Goal: Task Accomplishment & Management: Use online tool/utility

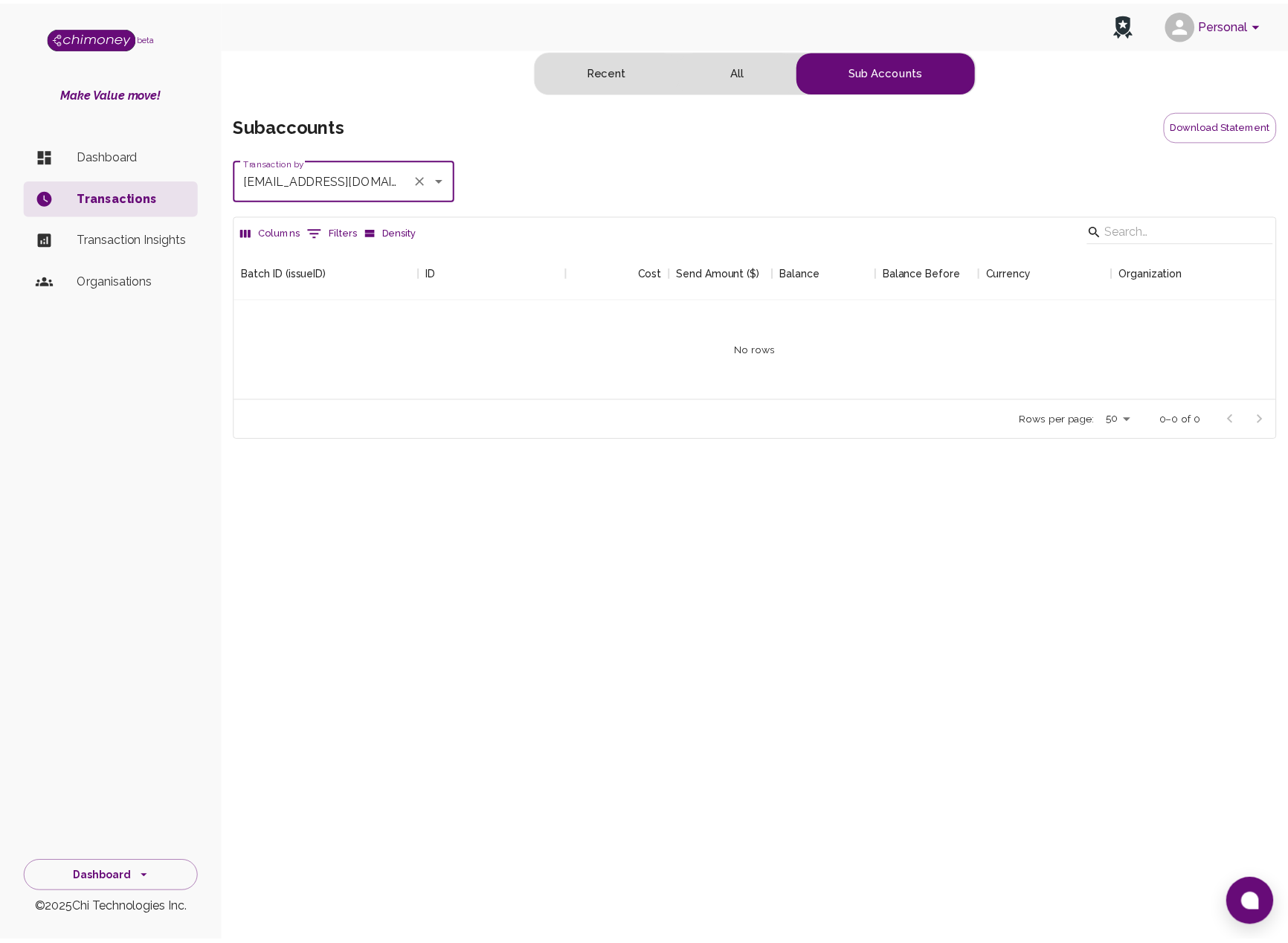
scroll to position [153, 1039]
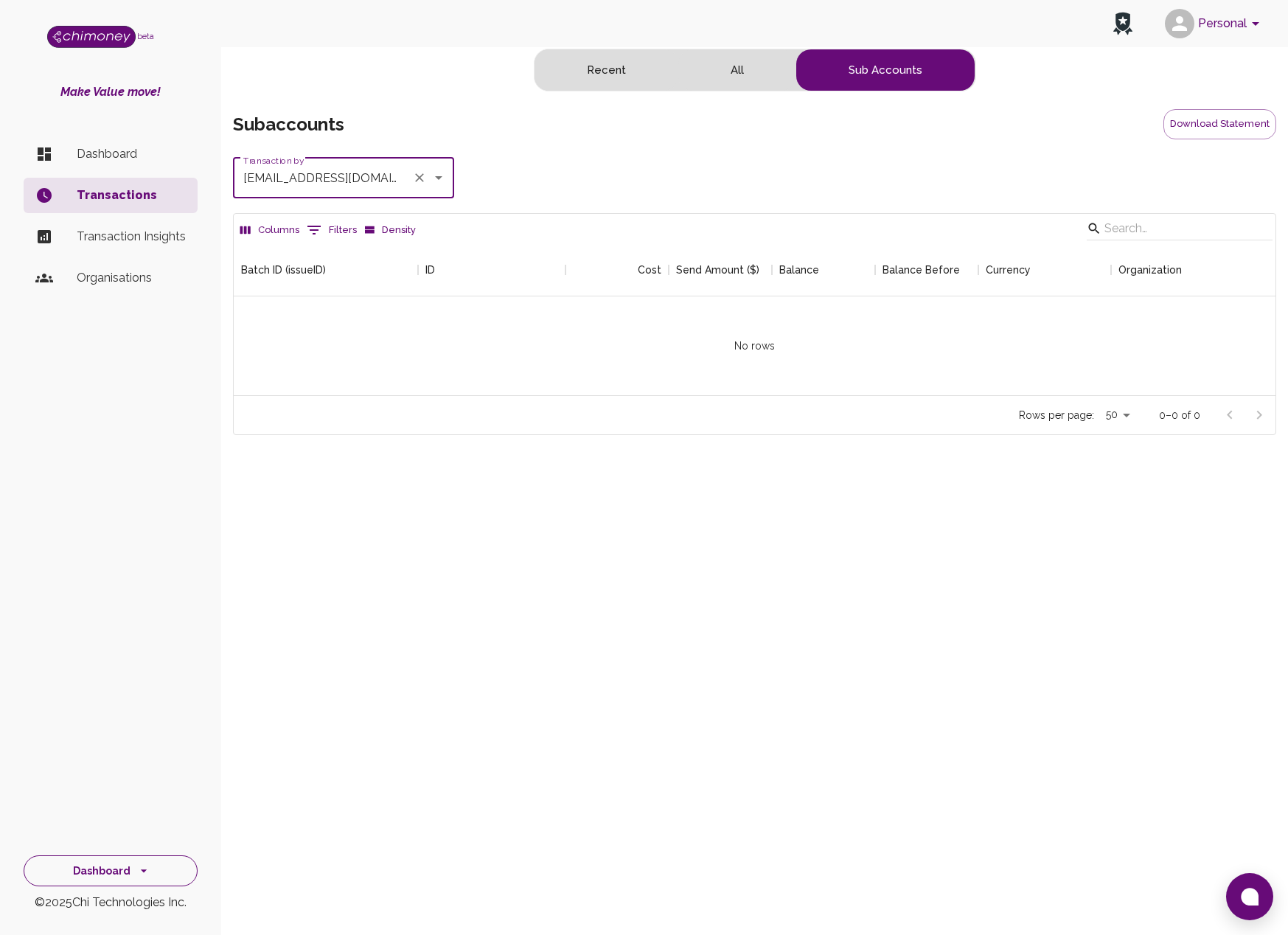
click at [111, 858] on button "Dashboard" at bounding box center [110, 871] width 174 height 32
click at [86, 733] on li "Dashboard" at bounding box center [110, 731] width 173 height 36
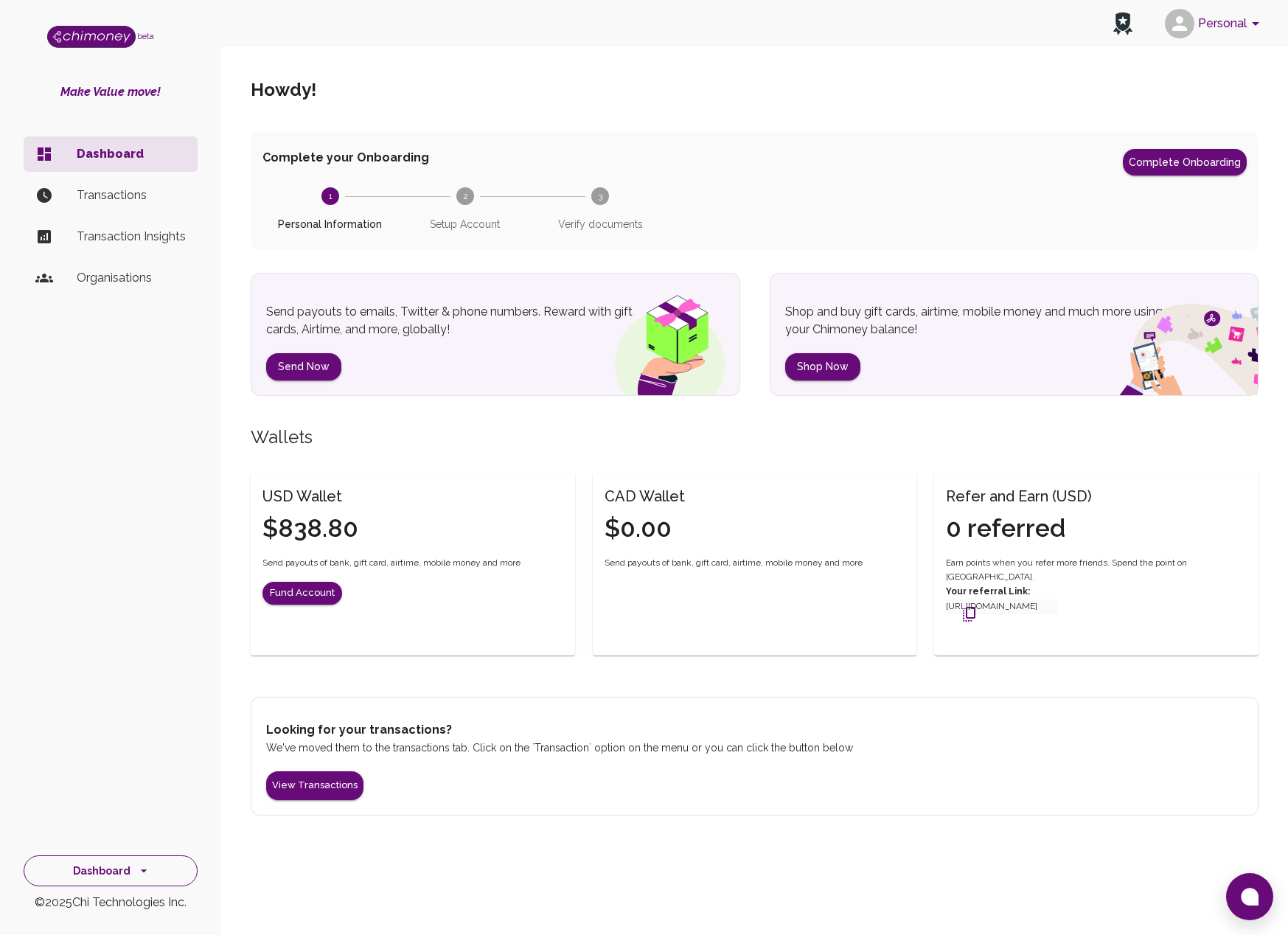
click at [101, 878] on button "Dashboard" at bounding box center [110, 871] width 174 height 32
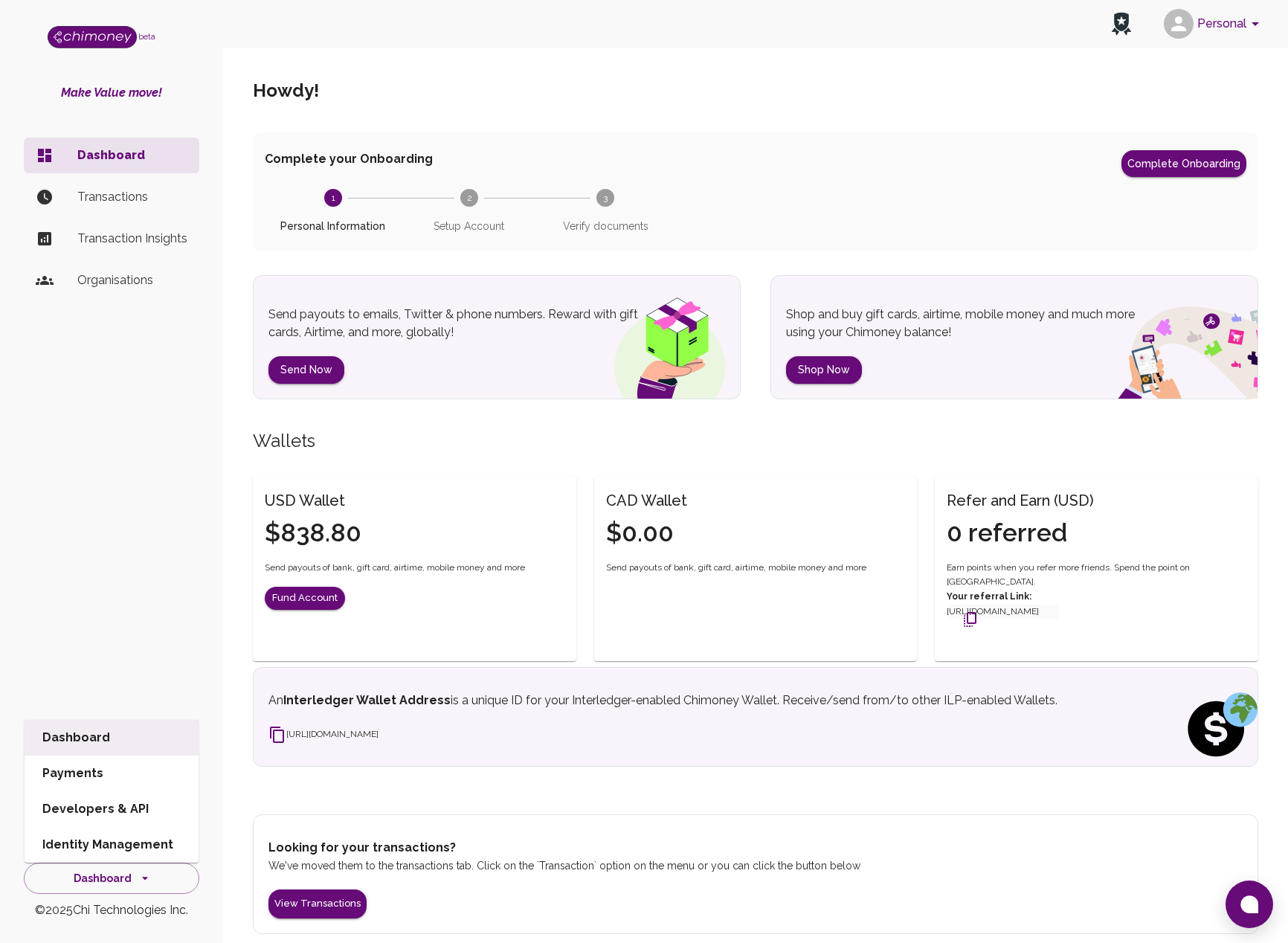
click at [90, 838] on li "Identity Management" at bounding box center [111, 844] width 174 height 36
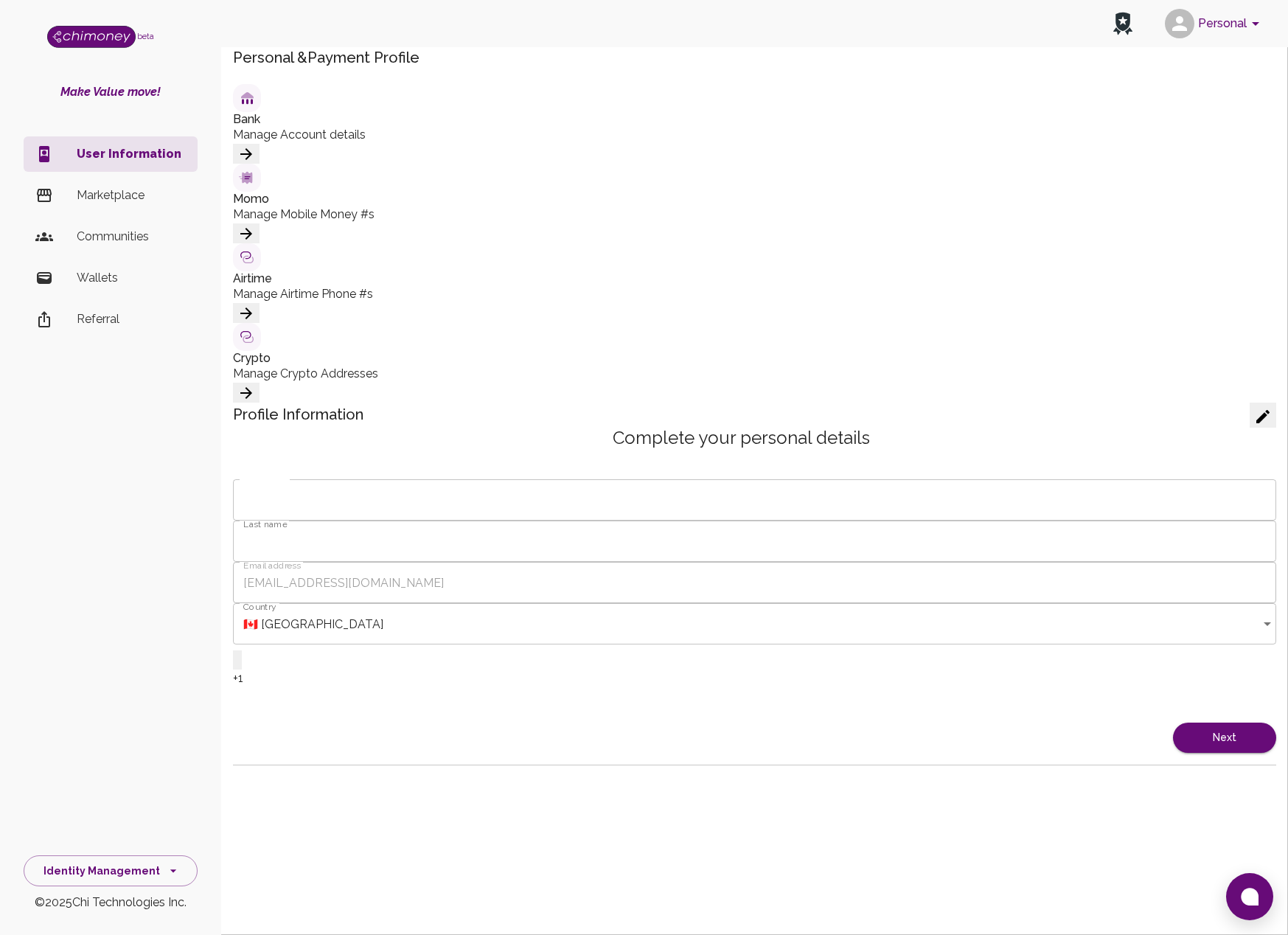
click at [91, 836] on div "beta Make Value move! User Information Marketplace Communities Wallets Referral…" at bounding box center [110, 467] width 221 height 935
click at [99, 188] on p "Marketplace" at bounding box center [131, 195] width 109 height 17
click at [129, 867] on button "Identity Management" at bounding box center [110, 871] width 174 height 32
click at [99, 735] on li "Dashboard" at bounding box center [110, 731] width 173 height 36
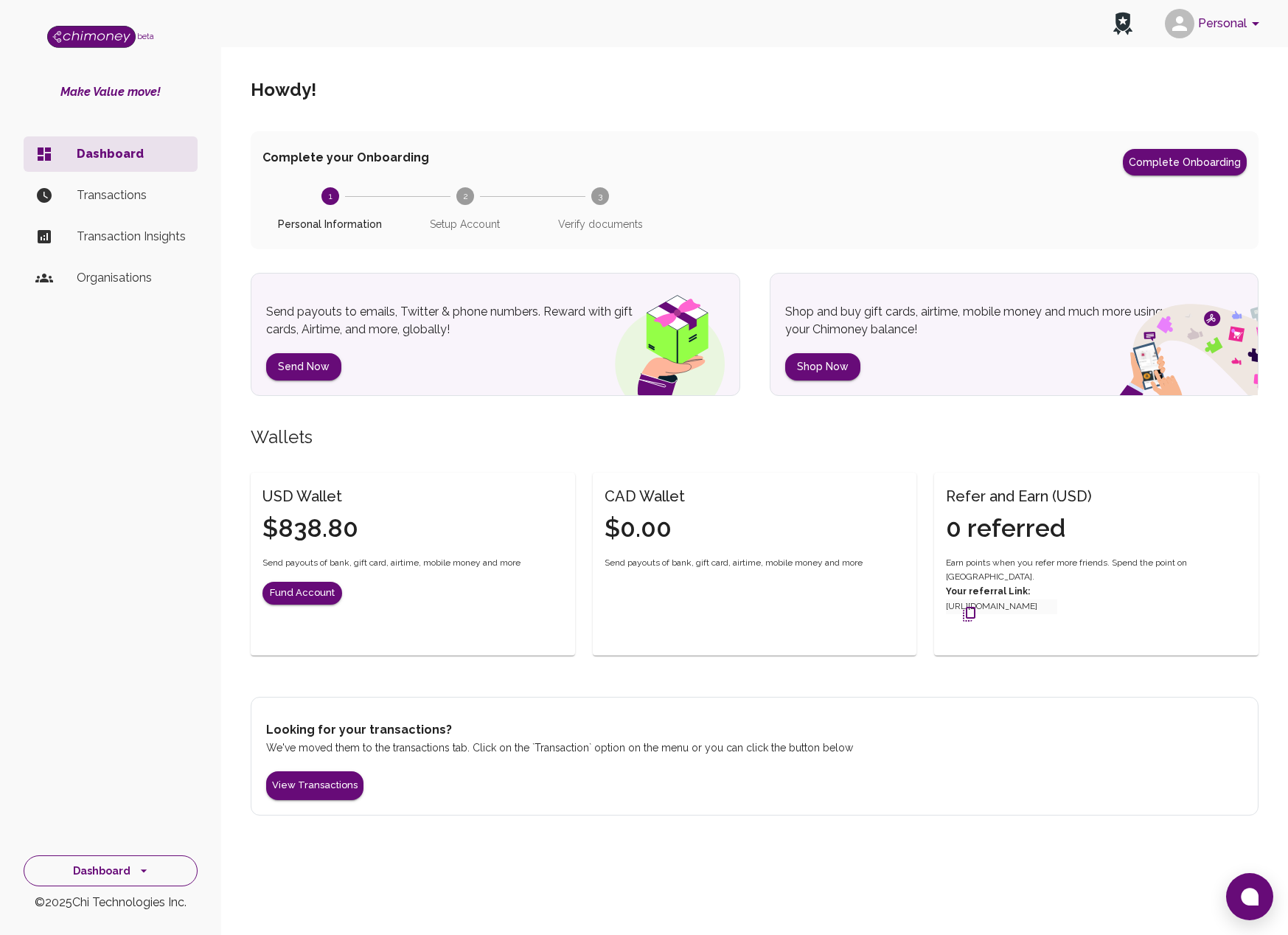
click at [107, 873] on button "Dashboard" at bounding box center [110, 871] width 174 height 32
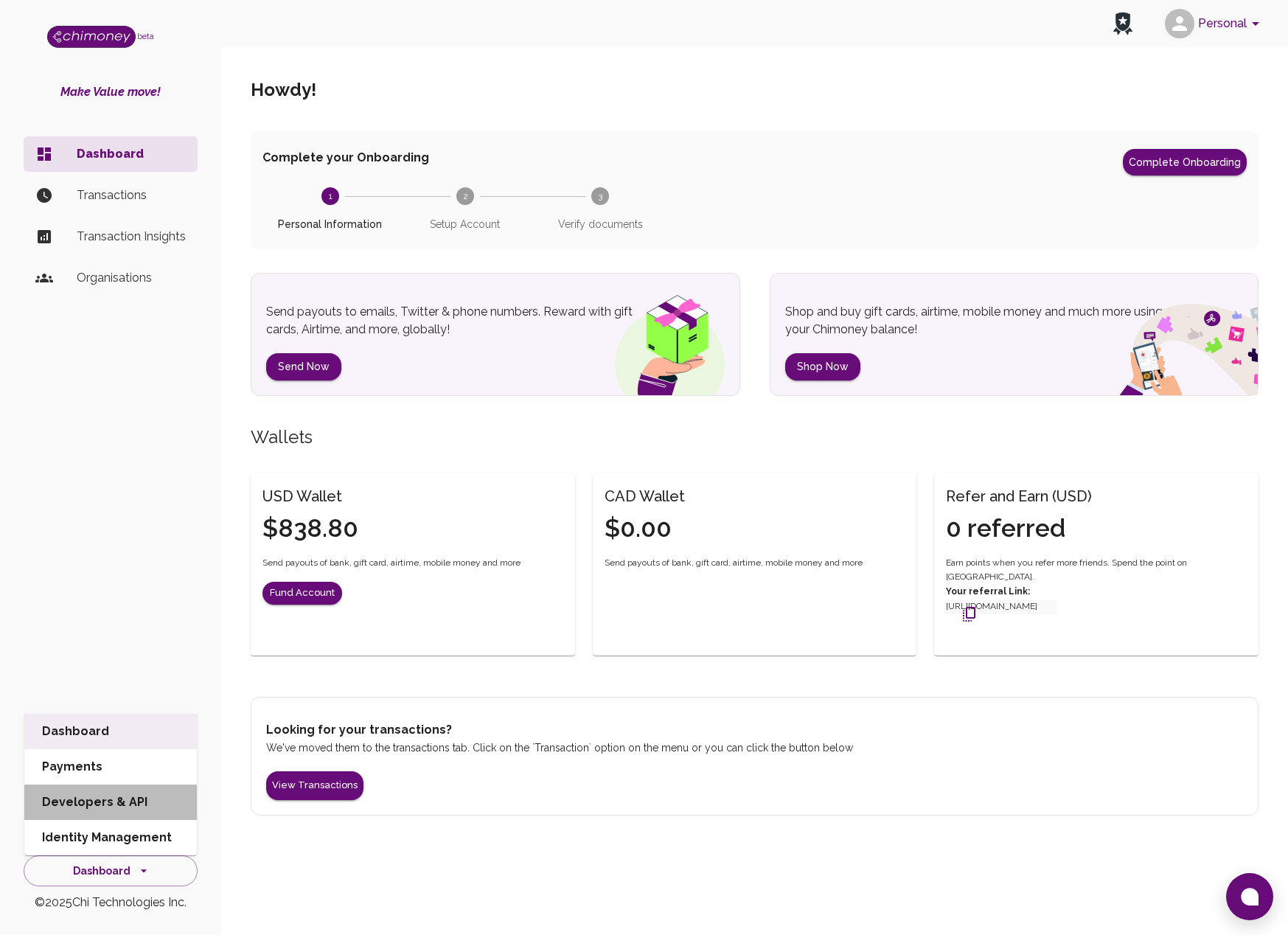
click at [104, 800] on li "Developers & API" at bounding box center [110, 802] width 173 height 36
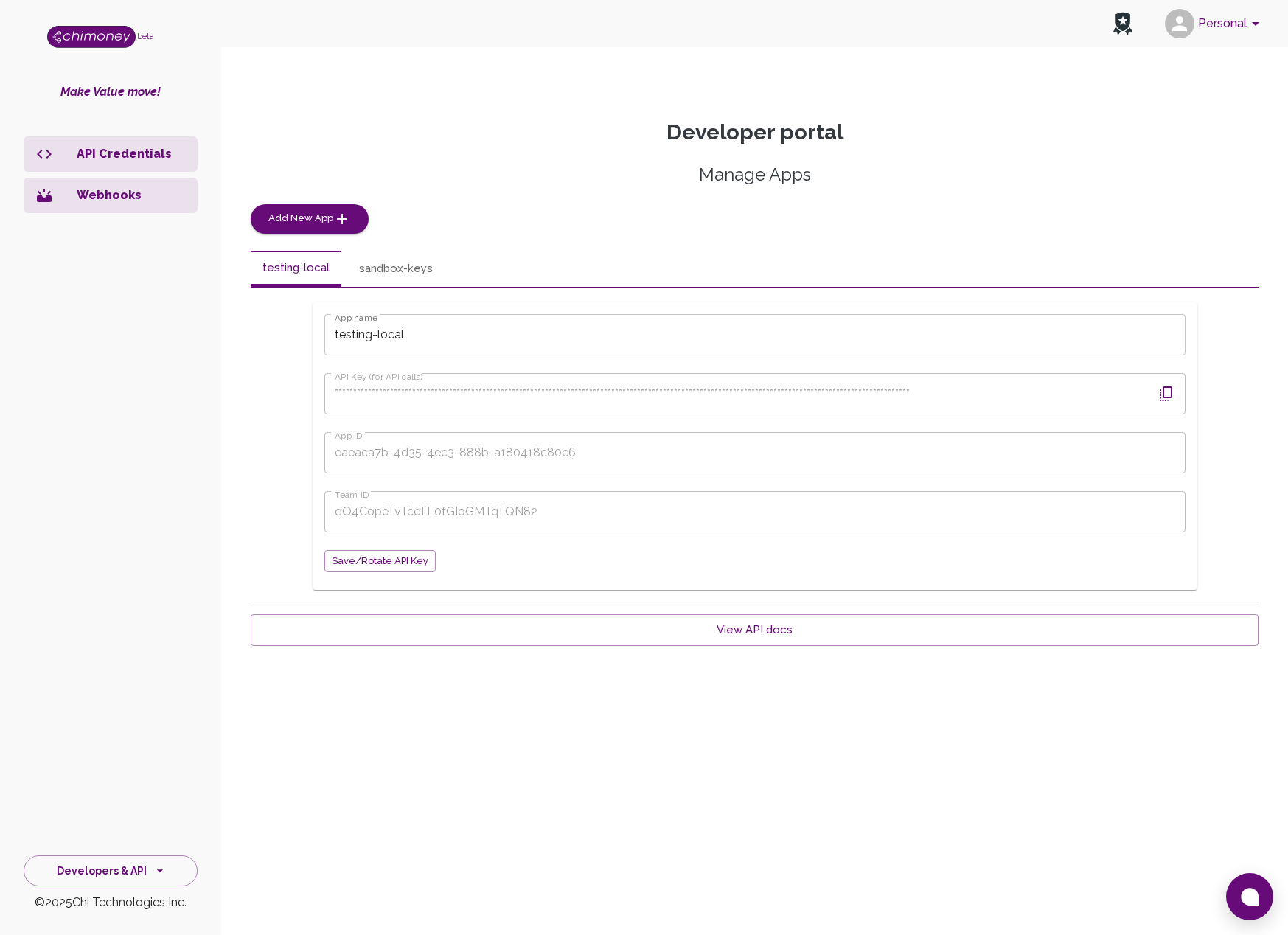
click at [102, 191] on p "Webhooks" at bounding box center [131, 195] width 109 height 17
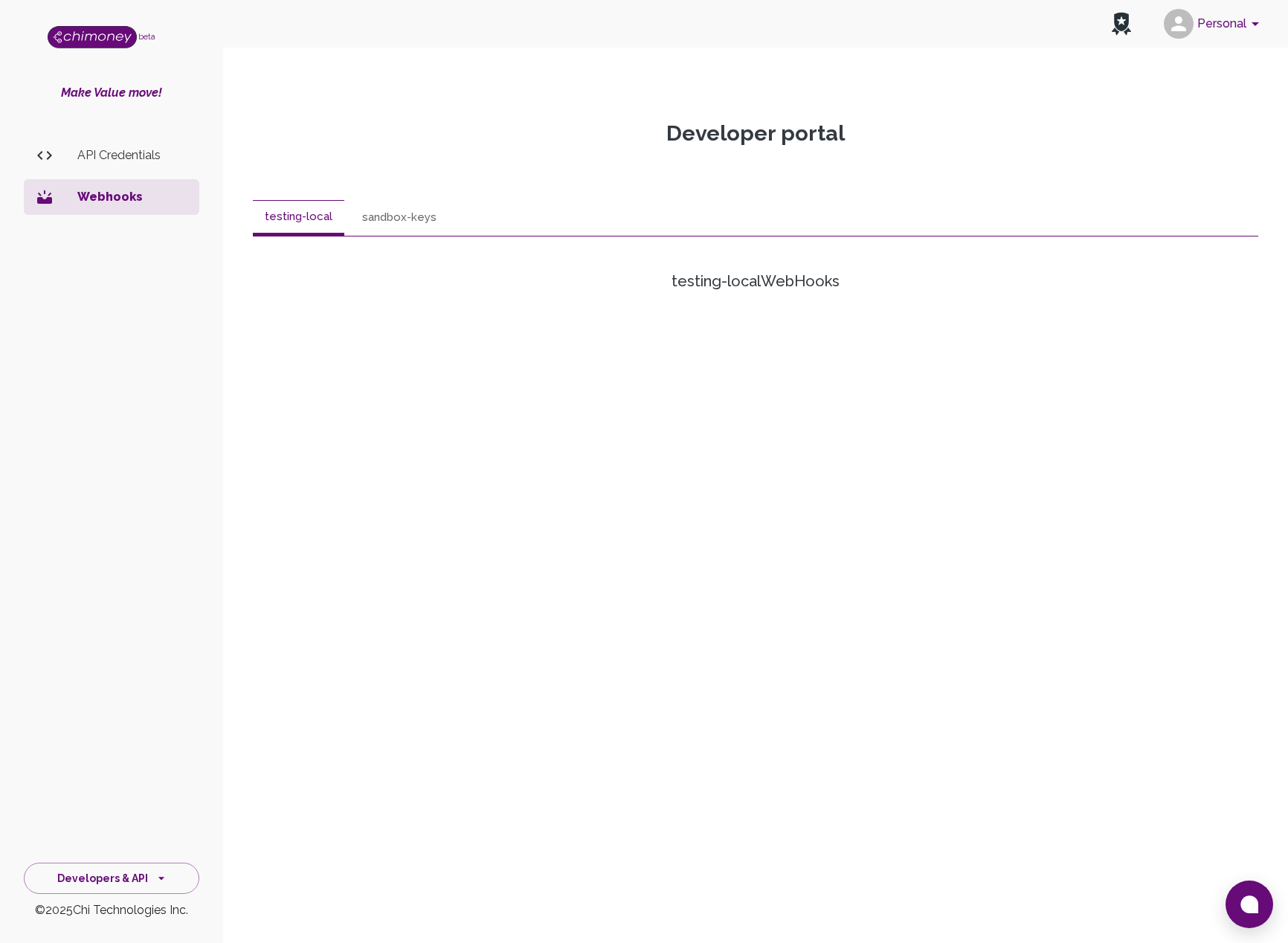
click at [408, 212] on button "sandbox-keys" at bounding box center [399, 218] width 98 height 36
click at [288, 202] on button "testing-local" at bounding box center [298, 218] width 91 height 36
click at [400, 216] on button "sandbox-keys" at bounding box center [399, 218] width 98 height 36
click at [282, 226] on button "testing-local" at bounding box center [298, 218] width 91 height 36
click at [399, 218] on button "sandbox-keys" at bounding box center [399, 218] width 98 height 36
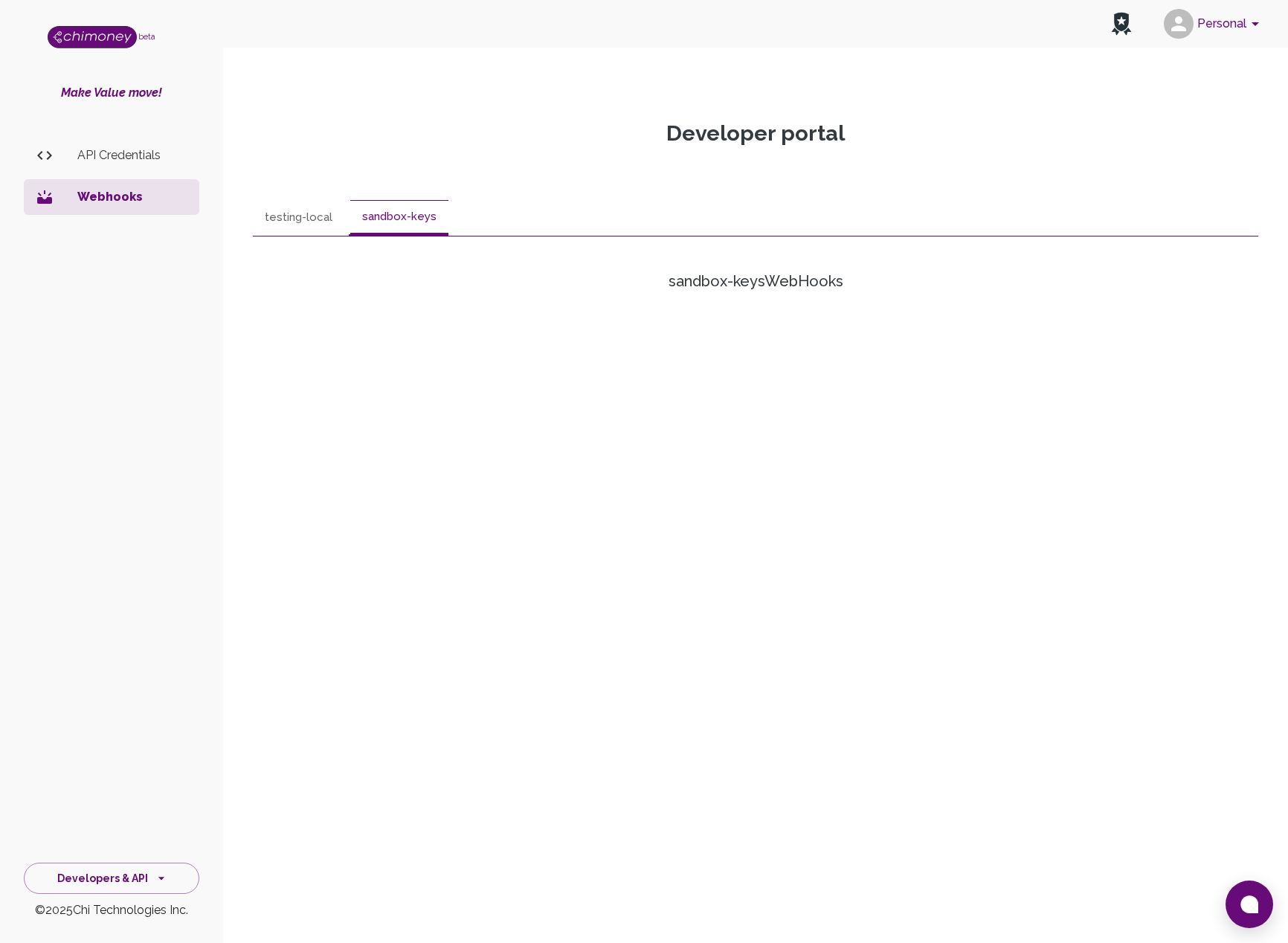
click at [309, 213] on button "testing-local" at bounding box center [298, 218] width 91 height 36
click at [395, 218] on button "sandbox-keys" at bounding box center [399, 218] width 98 height 36
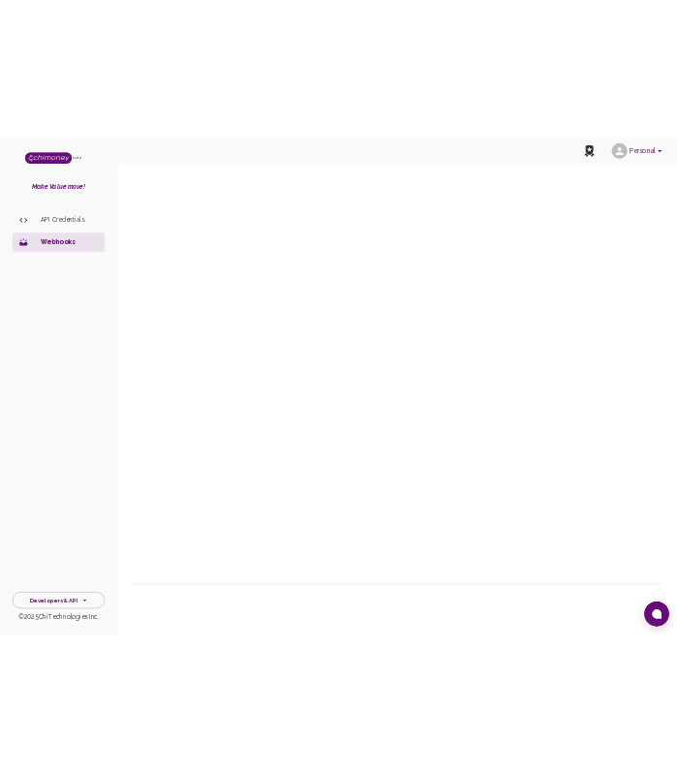
scroll to position [201, 0]
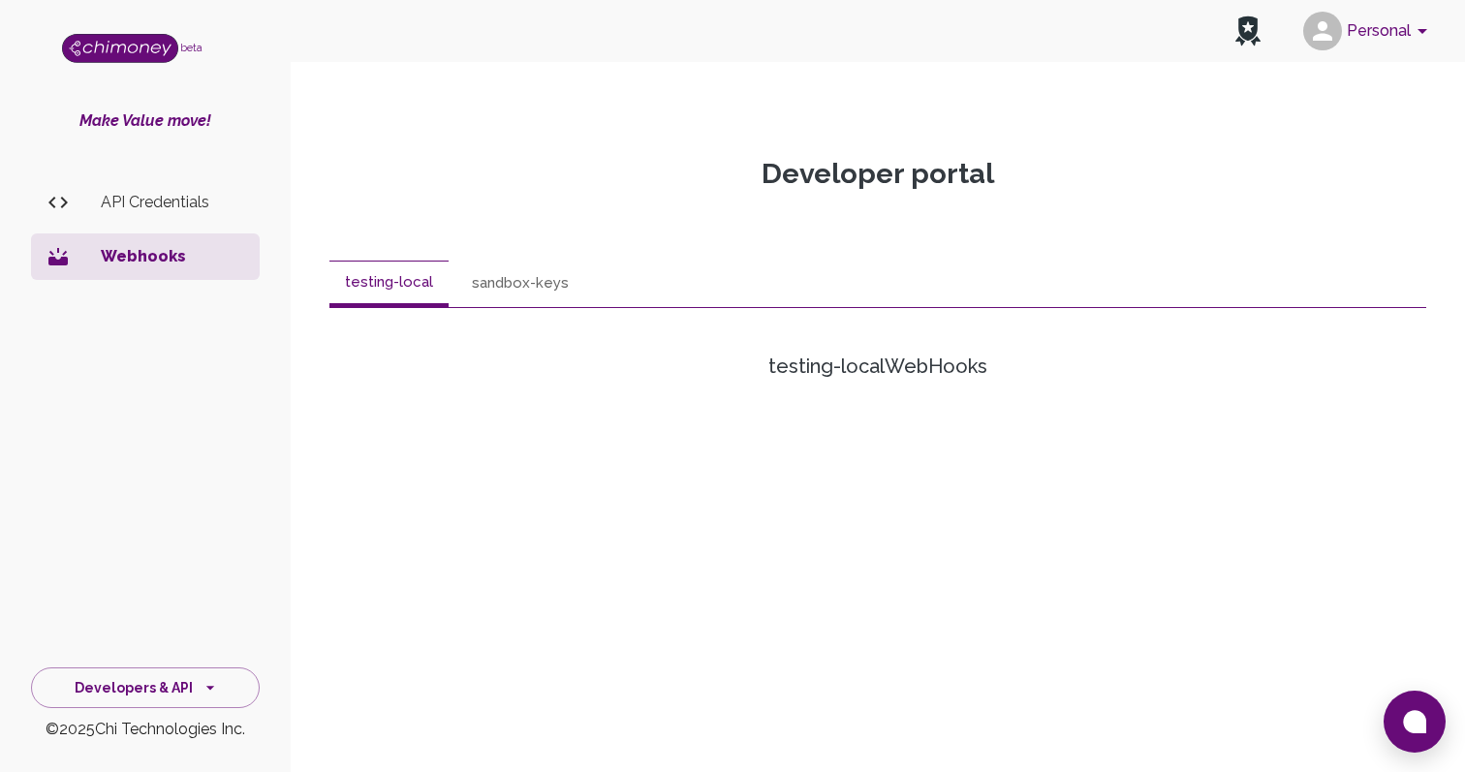
click at [507, 285] on button "sandbox-keys" at bounding box center [520, 284] width 128 height 47
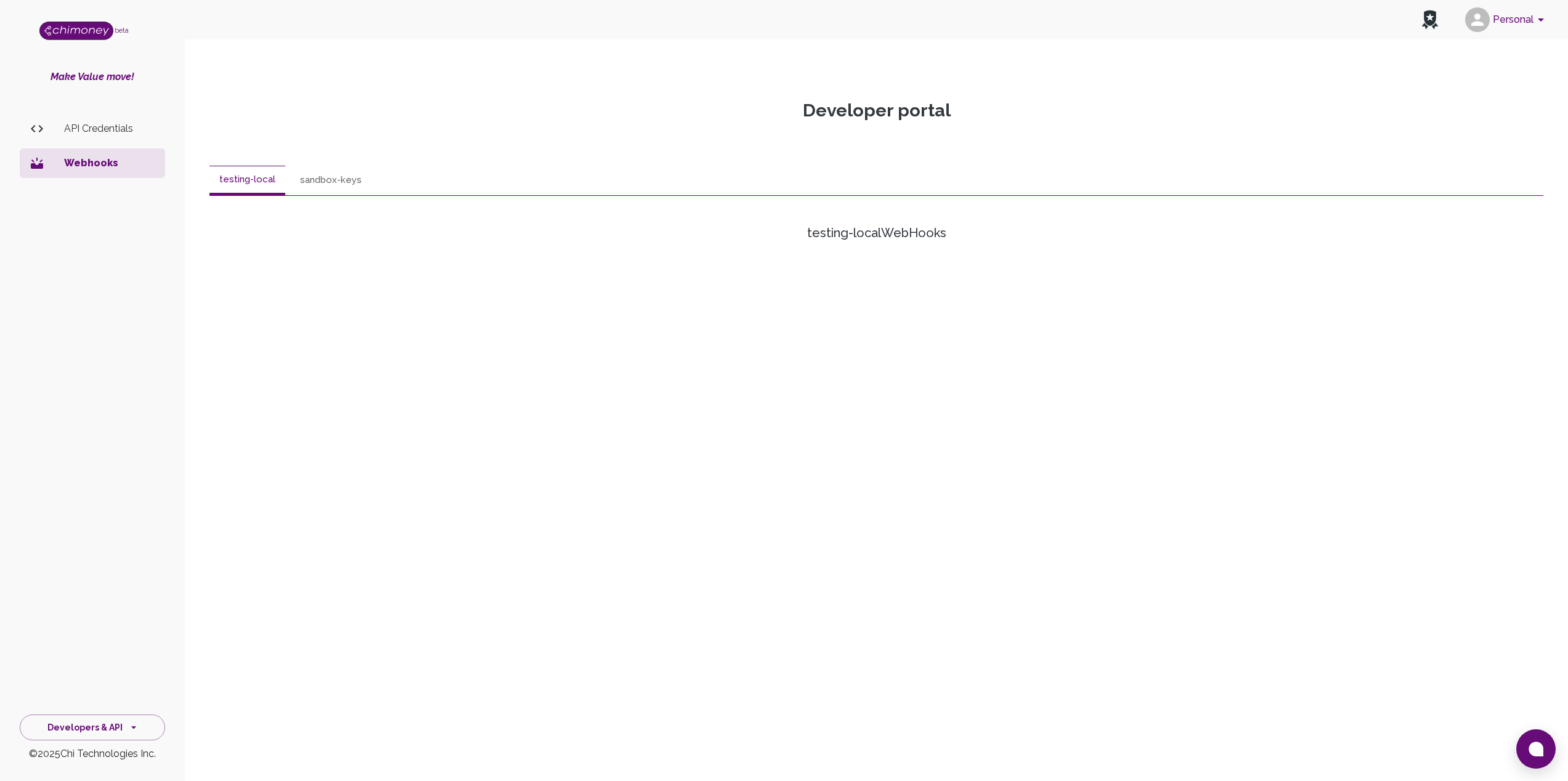
click at [333, 180] on button "sandbox-keys" at bounding box center [331, 180] width 81 height 30
